Goal: Check status: Check status

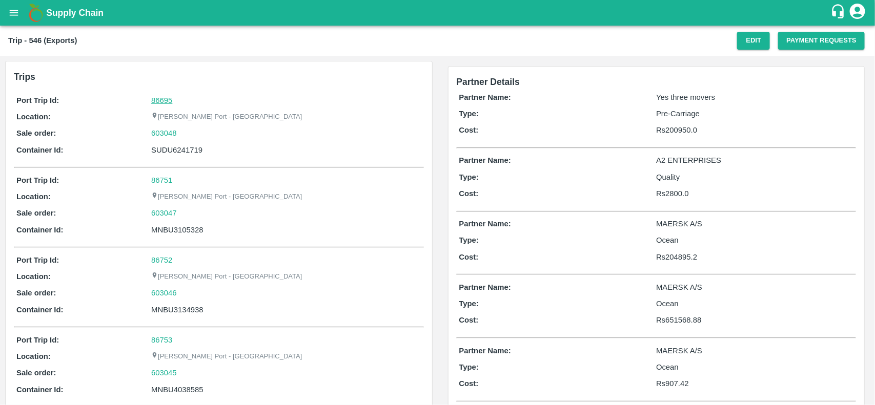
click at [159, 96] on link "86695" at bounding box center [161, 100] width 21 height 8
click at [188, 131] on div "603048" at bounding box center [286, 133] width 270 height 11
copy link
click at [188, 131] on div "603048" at bounding box center [286, 133] width 270 height 11
copy link "603048"
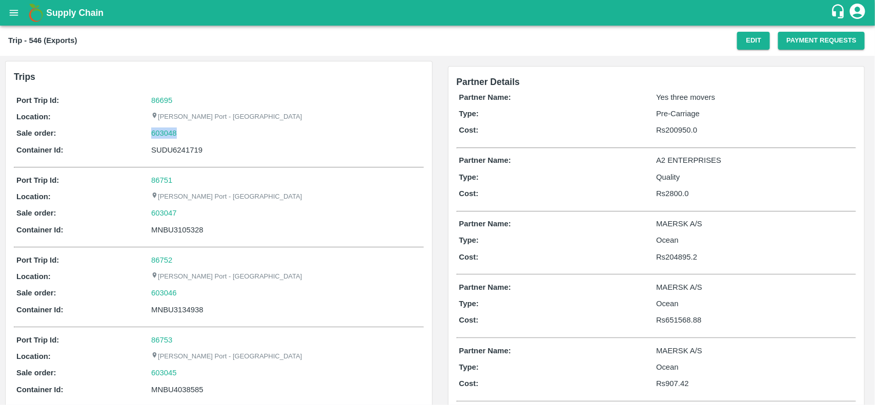
click at [188, 131] on div "603048" at bounding box center [286, 133] width 270 height 11
click at [163, 137] on link "603048" at bounding box center [164, 133] width 26 height 11
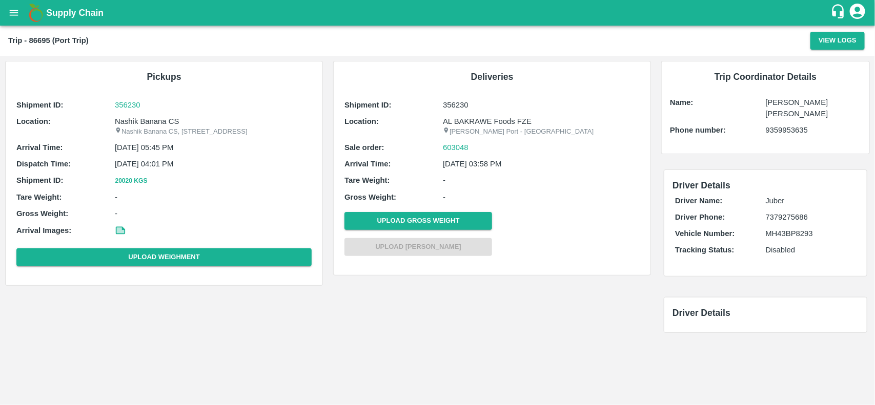
click at [135, 124] on p "Nashik Banana CS" at bounding box center [213, 121] width 197 height 11
copy p "Nashik"
click at [135, 124] on p "Nashik Banana CS" at bounding box center [213, 121] width 197 height 11
copy p "Nashik Banana CS"
click at [135, 124] on p "Nashik Banana CS" at bounding box center [213, 121] width 197 height 11
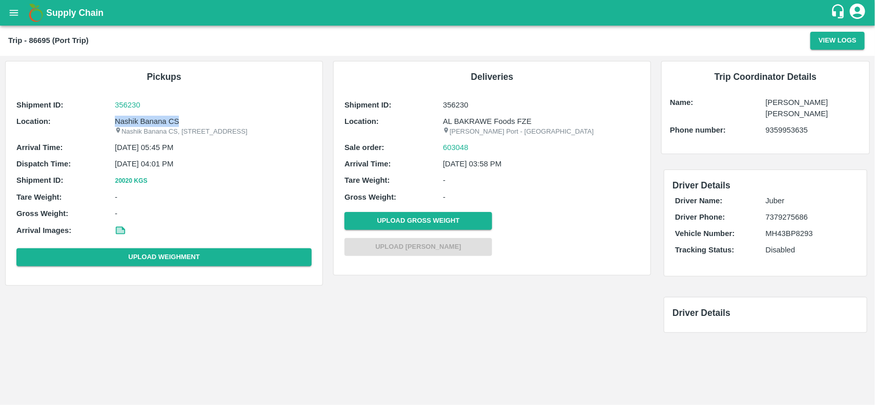
click at [135, 124] on p "Nashik Banana CS" at bounding box center [213, 121] width 197 height 11
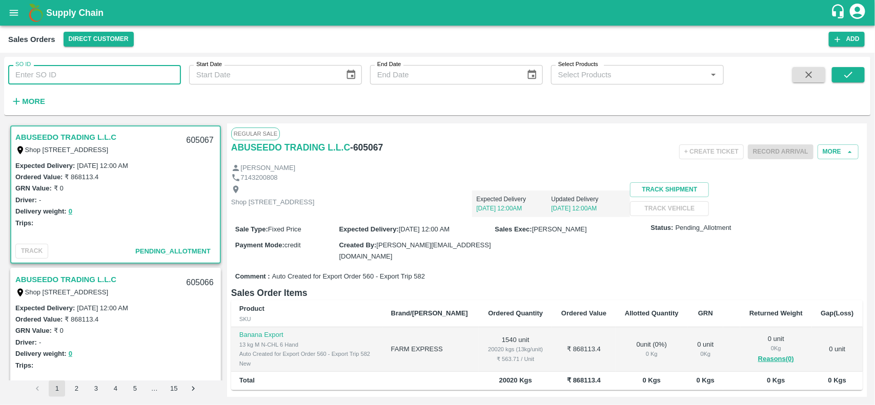
click at [70, 80] on input "SO ID" at bounding box center [94, 74] width 173 height 19
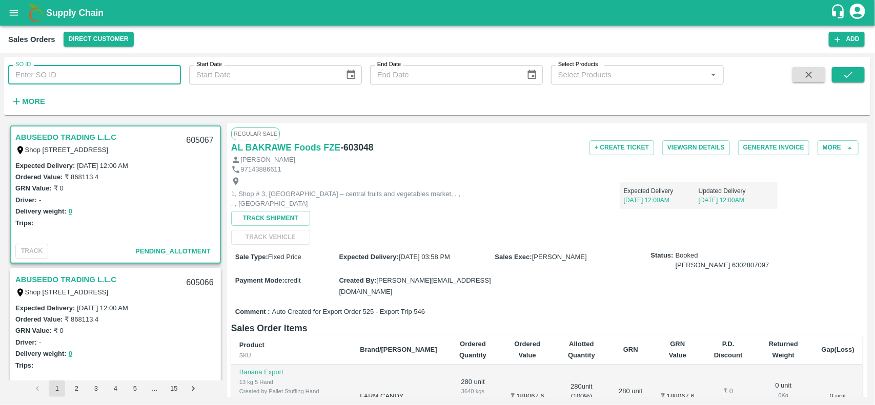
paste input "603048"
click at [70, 80] on input "603048" at bounding box center [94, 74] width 173 height 19
type input "603048"
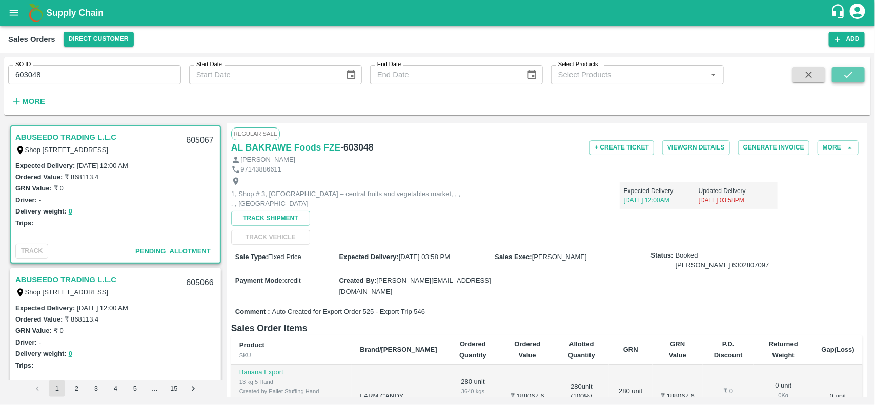
click at [850, 80] on icon "submit" at bounding box center [848, 74] width 11 height 11
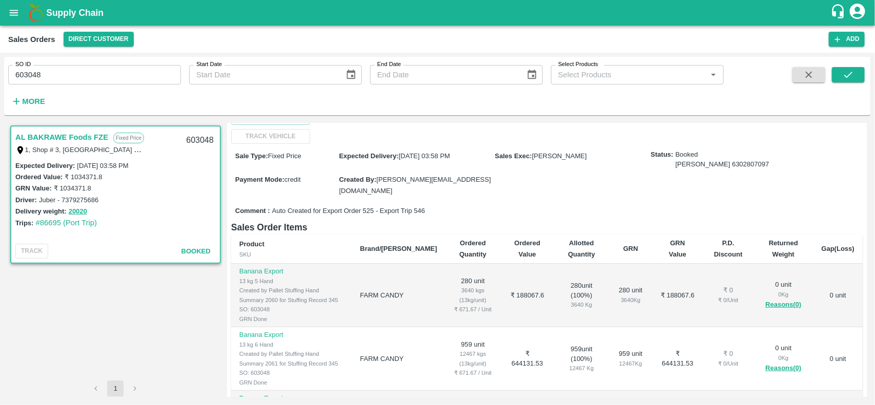
scroll to position [71, 0]
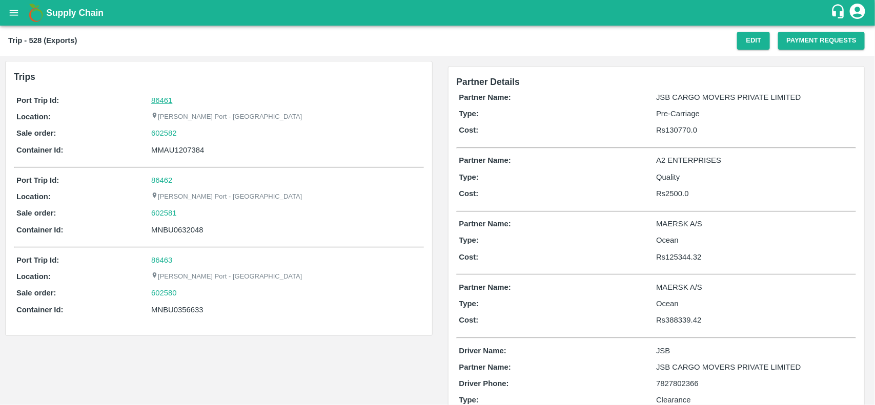
click at [165, 98] on link "86461" at bounding box center [161, 100] width 21 height 8
click at [178, 229] on div "MNBU0632048" at bounding box center [286, 229] width 270 height 11
copy div "MNBU0632048"
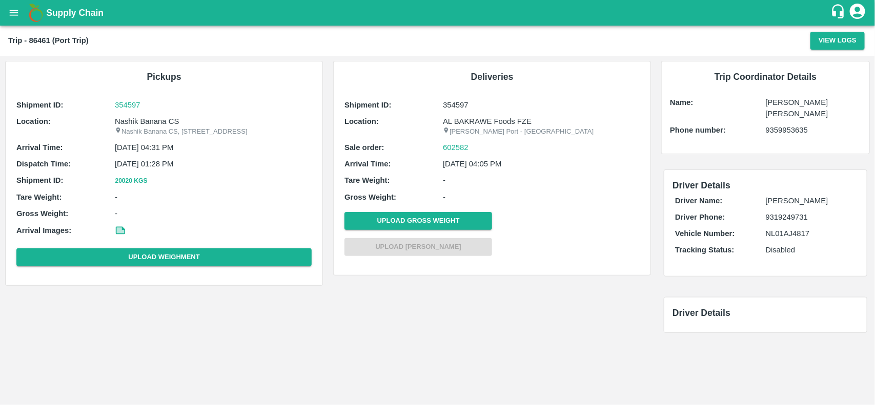
click at [155, 121] on p "Nashik Banana CS" at bounding box center [213, 121] width 197 height 11
copy p "Nashik Banana CS"
click at [155, 121] on p "Nashik Banana CS" at bounding box center [213, 121] width 197 height 11
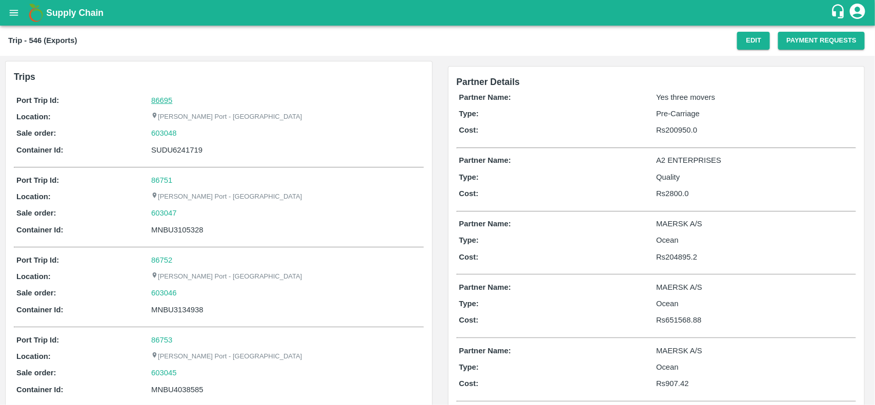
click at [162, 96] on link "86695" at bounding box center [161, 100] width 21 height 8
click at [180, 134] on div "603048" at bounding box center [286, 133] width 270 height 11
copy link "603048"
click at [180, 134] on div "603048" at bounding box center [286, 133] width 270 height 11
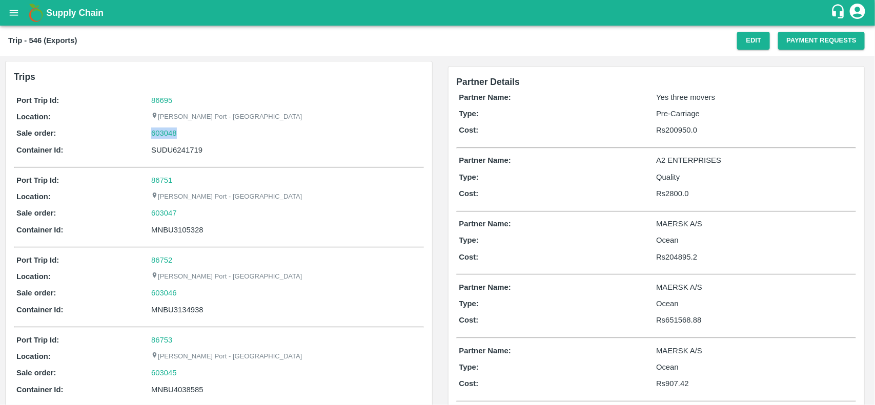
click at [180, 134] on div "603048" at bounding box center [286, 133] width 270 height 11
click at [165, 133] on link "603048" at bounding box center [164, 133] width 26 height 11
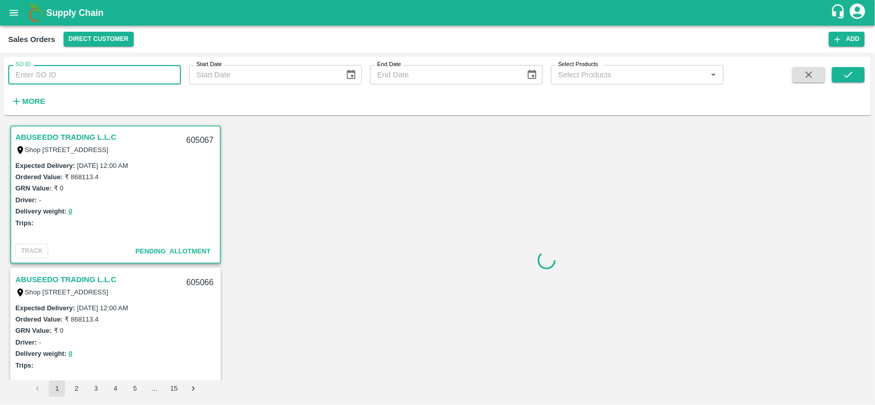
click at [78, 72] on input "SO ID" at bounding box center [94, 74] width 173 height 19
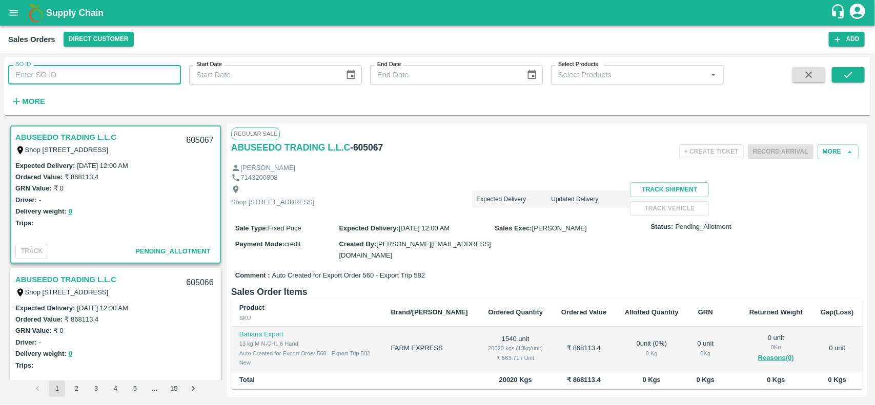
click at [78, 72] on input "SO ID" at bounding box center [94, 74] width 173 height 19
paste input "603048"
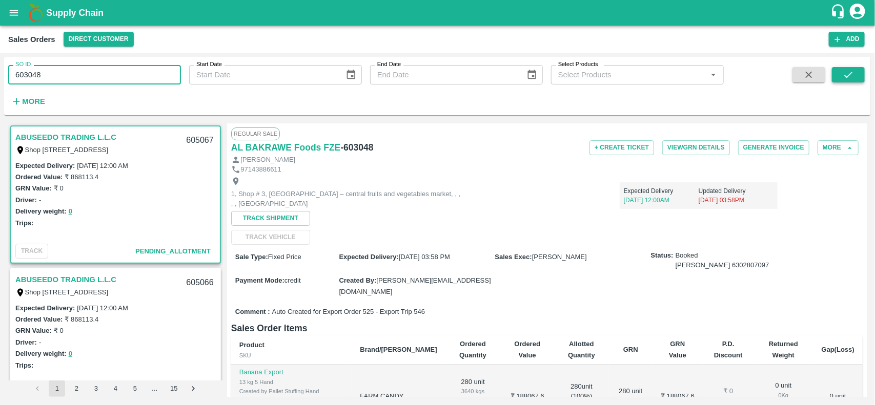
type input "603048"
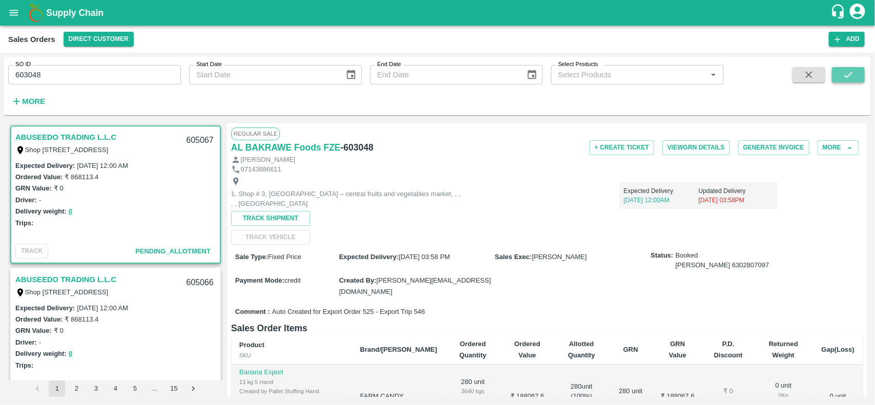
click at [841, 71] on button "submit" at bounding box center [848, 74] width 33 height 15
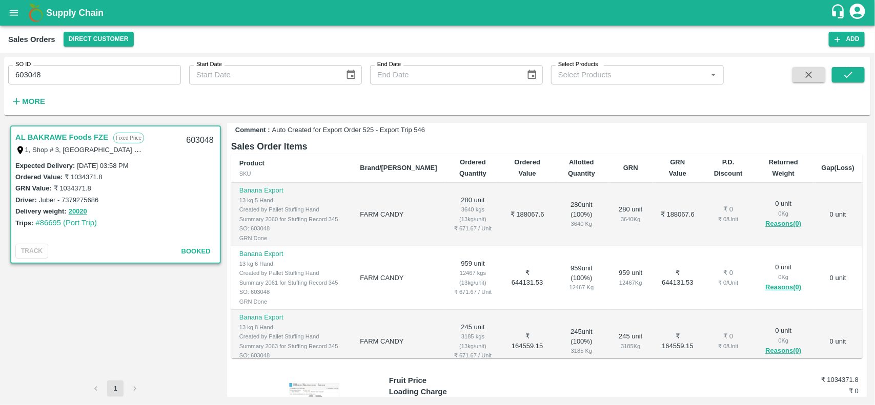
scroll to position [71, 0]
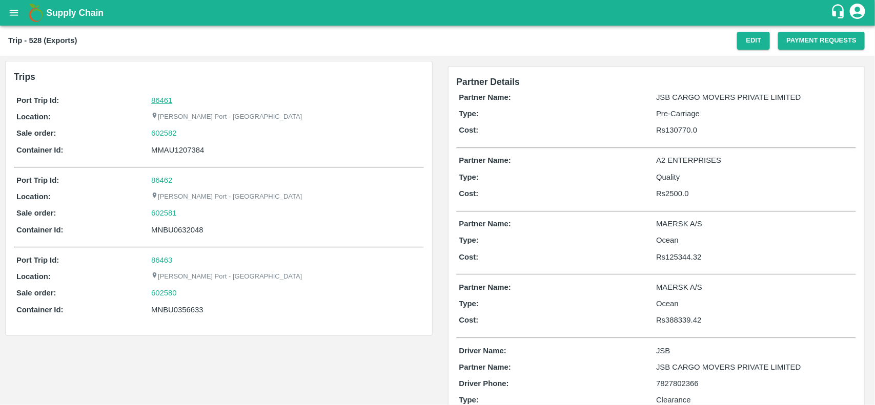
click at [155, 98] on link "86461" at bounding box center [161, 100] width 21 height 8
click at [183, 136] on div "602582" at bounding box center [286, 133] width 270 height 11
copy link "602582"
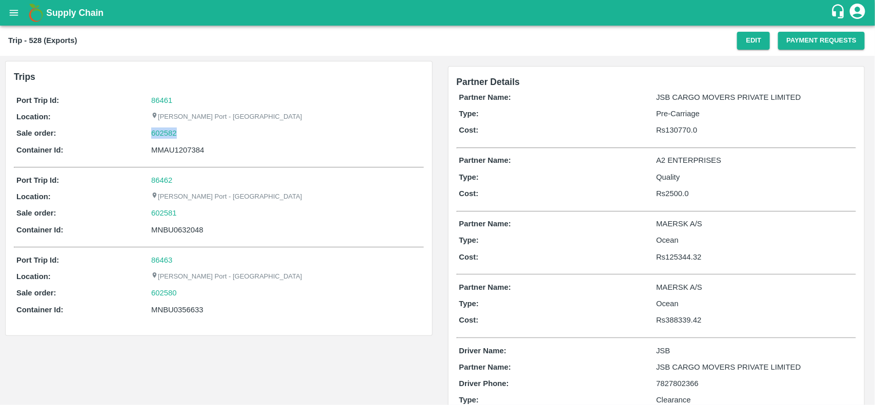
click at [183, 136] on div "602582" at bounding box center [286, 133] width 270 height 11
click at [166, 130] on link "602582" at bounding box center [164, 133] width 26 height 11
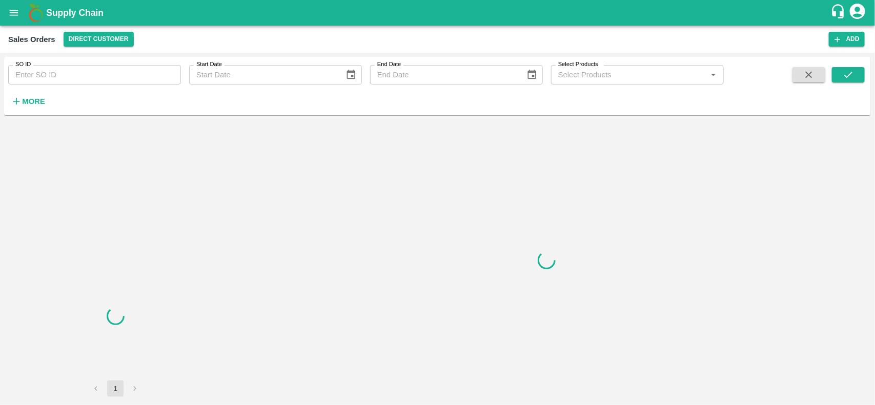
click at [80, 78] on input "SO ID" at bounding box center [94, 74] width 173 height 19
paste input "602582"
click at [80, 78] on input "SO ID" at bounding box center [94, 74] width 173 height 19
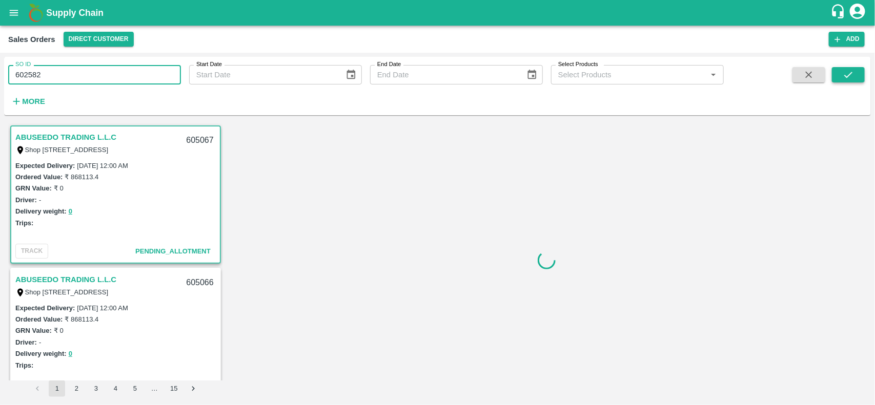
type input "602582"
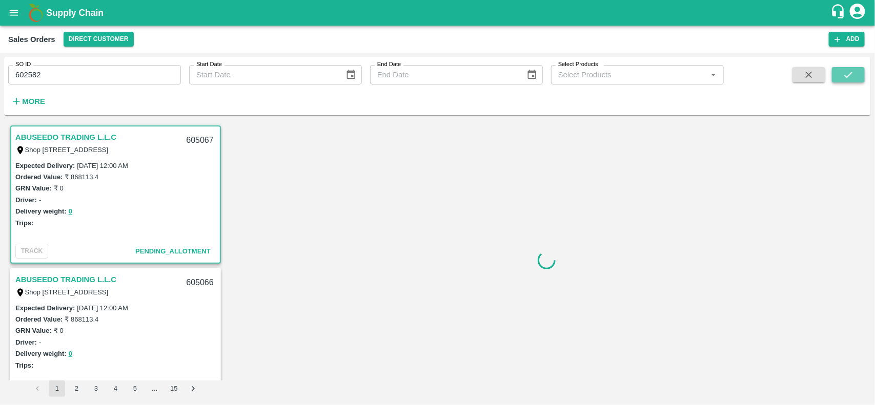
click at [842, 72] on button "submit" at bounding box center [848, 74] width 33 height 15
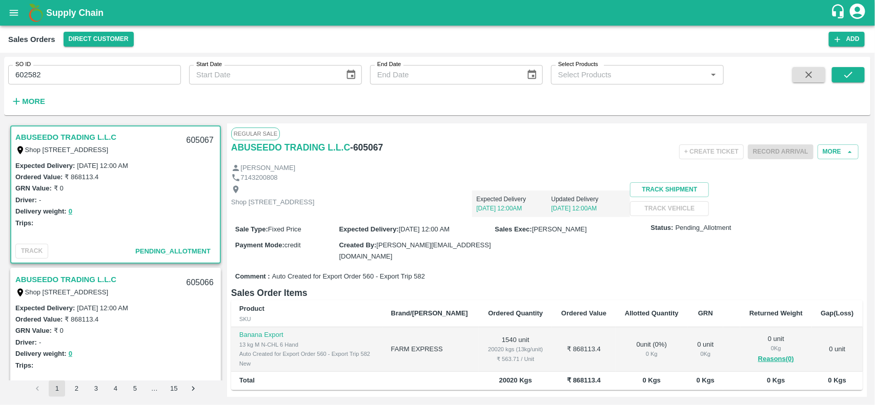
scroll to position [2, 0]
click at [101, 82] on input "602582" at bounding box center [94, 74] width 173 height 19
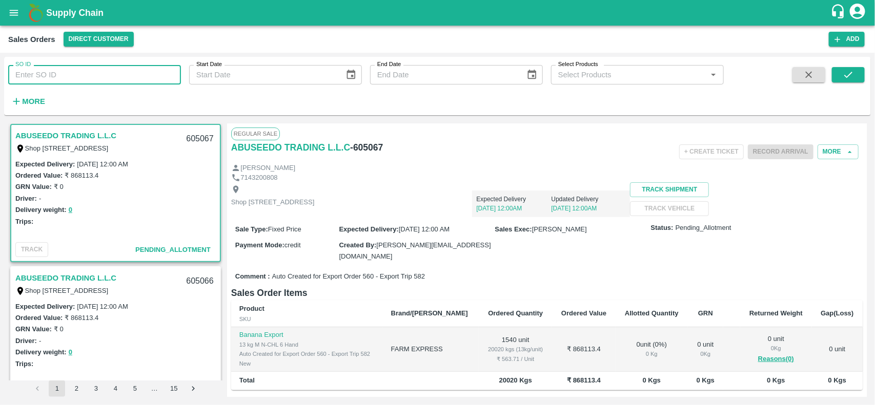
paste input "text"
type input "602582"
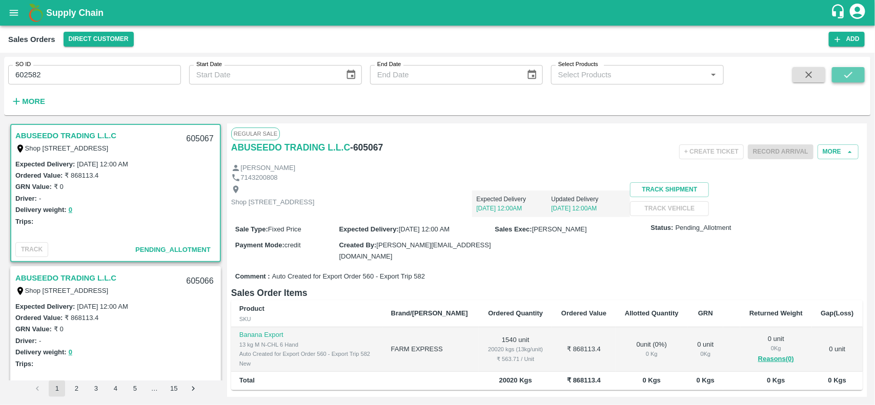
click at [851, 81] on button "submit" at bounding box center [848, 74] width 33 height 15
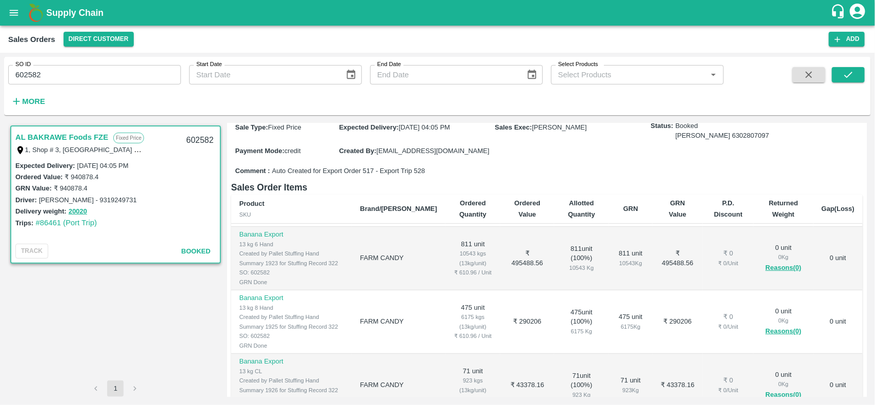
scroll to position [126, 0]
